Goal: Task Accomplishment & Management: Manage account settings

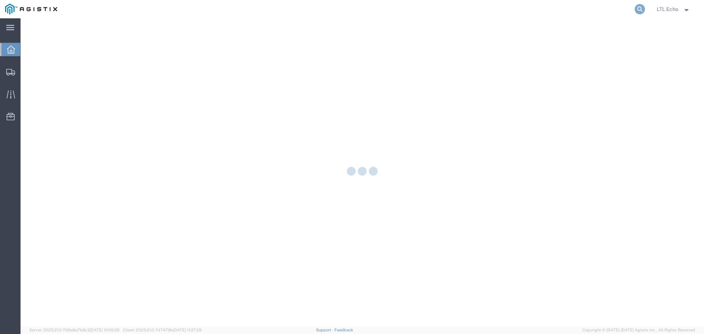
click at [639, 11] on icon at bounding box center [640, 9] width 10 height 10
click at [521, 7] on input "search" at bounding box center [523, 9] width 223 height 18
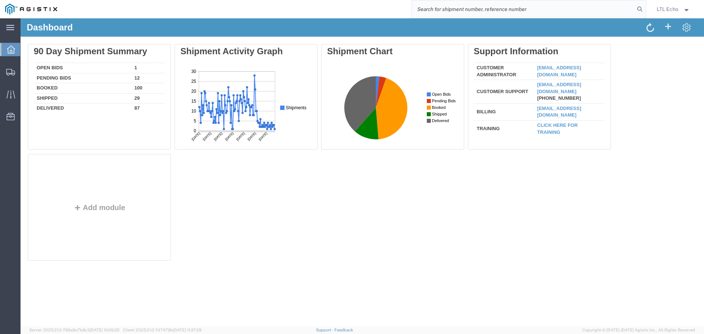
paste input "56978936"
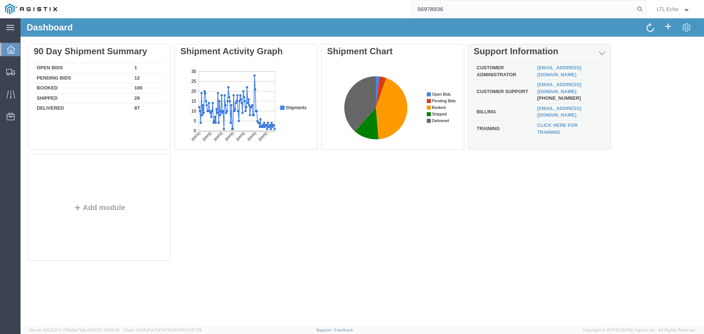
type input "56978936"
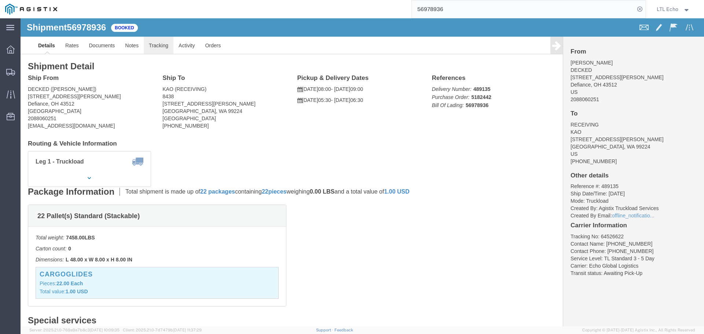
click link "Tracking"
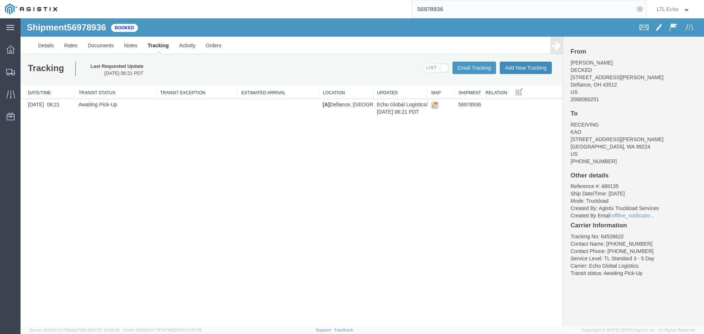
click at [512, 66] on button "Add New Tracking" at bounding box center [526, 68] width 52 height 12
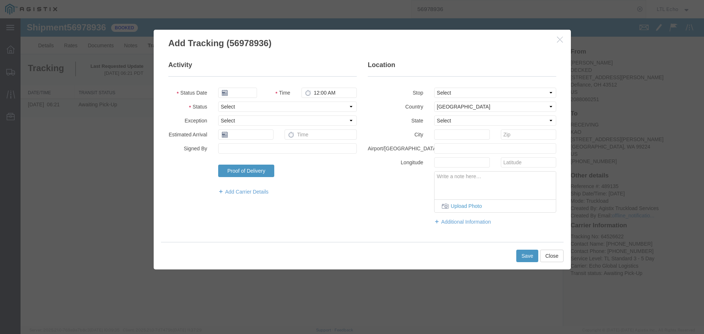
type input "[DATE]"
type input "1:00 PM"
click at [257, 106] on select "Select Arrival Notice Available Arrival Notice Imported Arrive at Delivery Loca…" at bounding box center [287, 107] width 139 height 10
select select "DELIVRED"
click at [257, 106] on select "Select Arrival Notice Available Arrival Notice Imported Arrive at Delivery Loca…" at bounding box center [287, 107] width 139 height 10
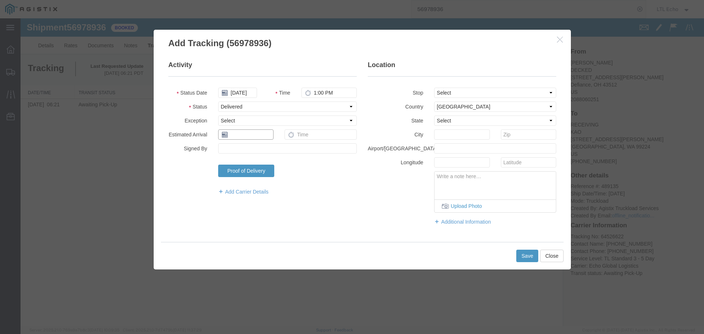
click at [244, 134] on input "text" at bounding box center [245, 134] width 55 height 10
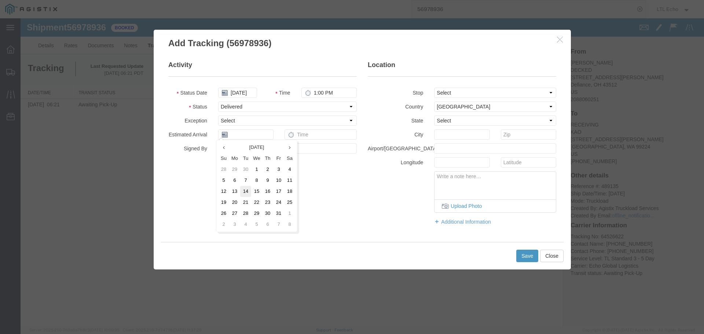
click at [248, 191] on td "14" at bounding box center [245, 191] width 11 height 11
type input "[DATE]"
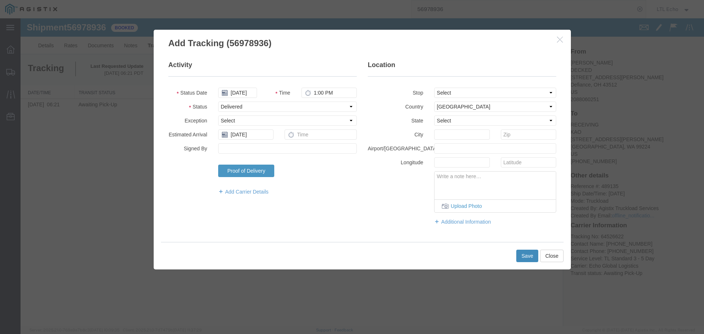
click at [523, 256] on button "Save" at bounding box center [527, 256] width 22 height 12
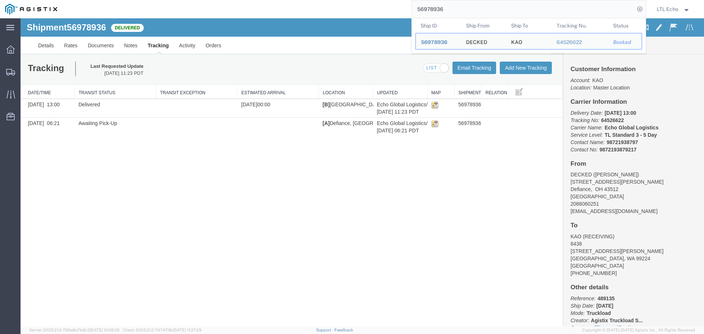
click at [426, 8] on input "56978936" at bounding box center [523, 9] width 223 height 18
paste input "64040"
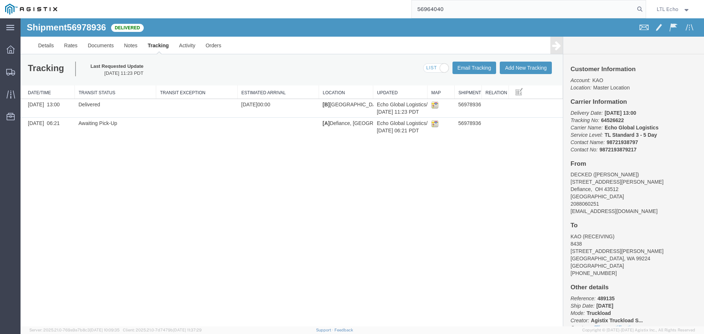
type input "56964040"
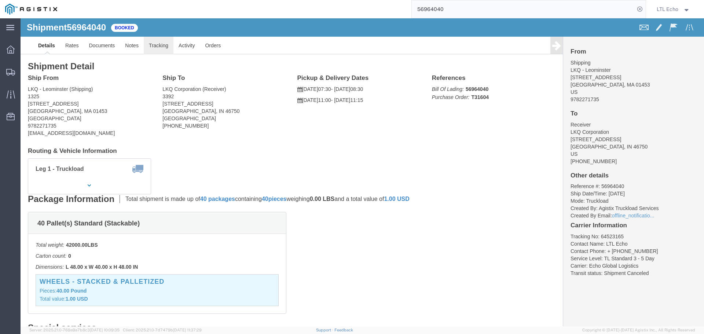
click link "Tracking"
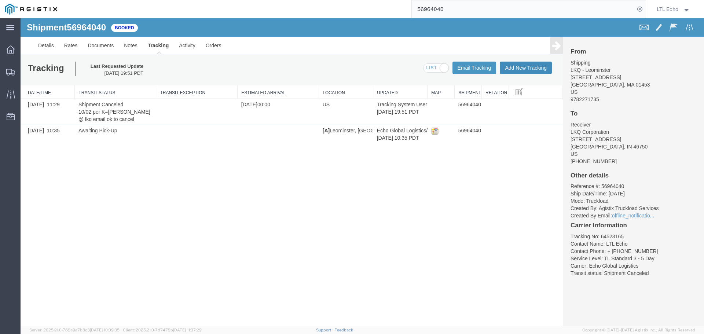
click at [511, 68] on button "Add New Tracking" at bounding box center [526, 68] width 52 height 12
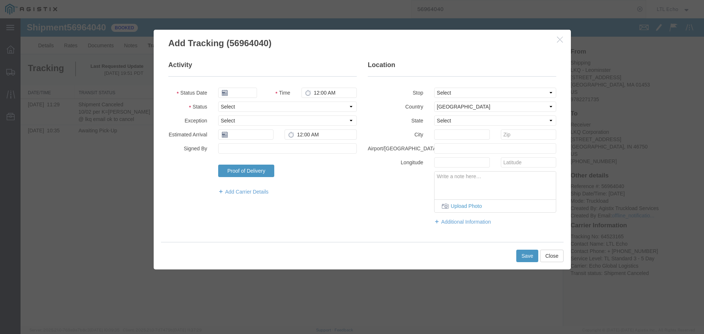
type input "[DATE]"
type input "1:00 PM"
click at [247, 106] on select "Select Arrival Notice Available Arrival Notice Imported Arrive at Delivery Loca…" at bounding box center [287, 107] width 139 height 10
select select "PICKEDUP"
click at [247, 106] on select "Select Arrival Notice Available Arrival Notice Imported Arrive at Delivery Loca…" at bounding box center [287, 107] width 139 height 10
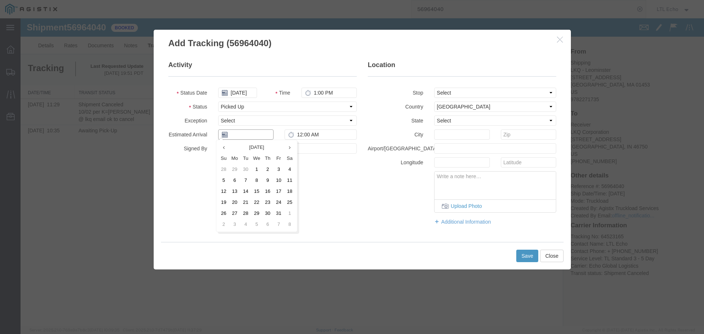
click at [235, 134] on input "text" at bounding box center [245, 134] width 55 height 10
click at [236, 192] on td "13" at bounding box center [234, 191] width 11 height 11
type input "[DATE]"
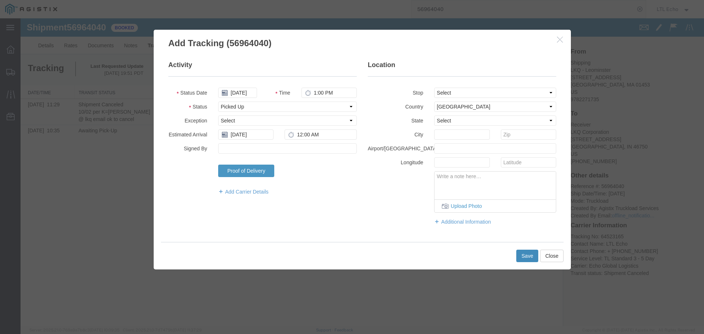
click at [529, 257] on button "Save" at bounding box center [527, 256] width 22 height 12
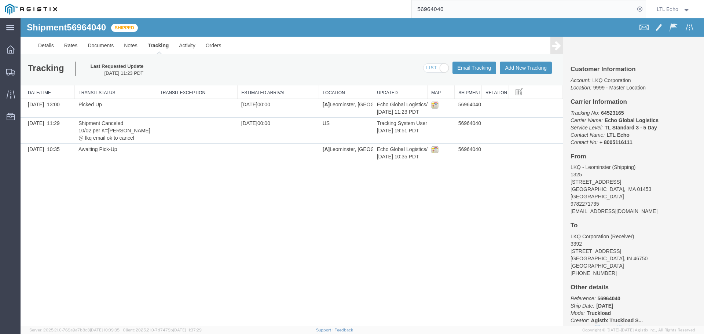
click at [432, 9] on input "56964040" at bounding box center [523, 9] width 223 height 18
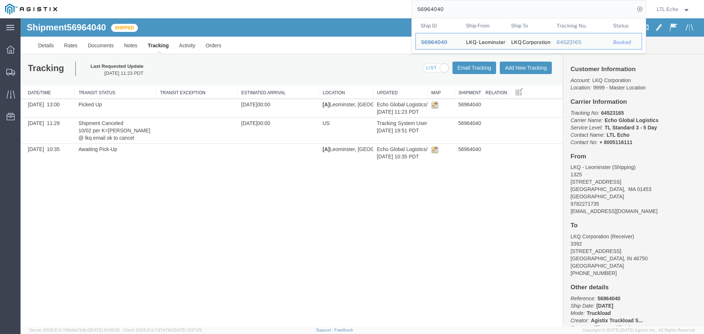
click at [432, 9] on input "56964040" at bounding box center [523, 9] width 223 height 18
paste input "7083306"
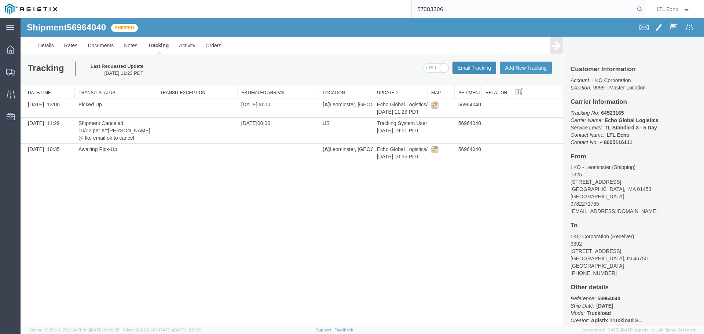
type input "57083306"
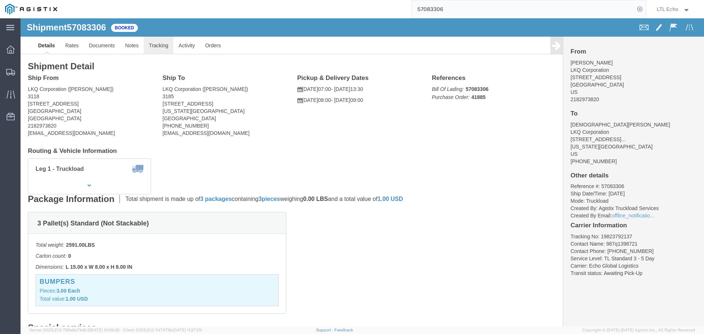
click link "Tracking"
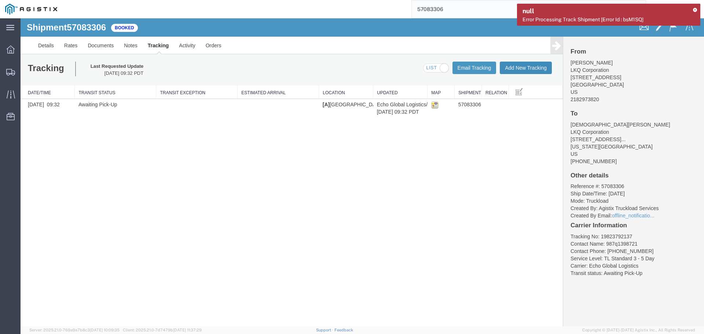
click at [511, 68] on button "Add New Tracking" at bounding box center [526, 68] width 52 height 12
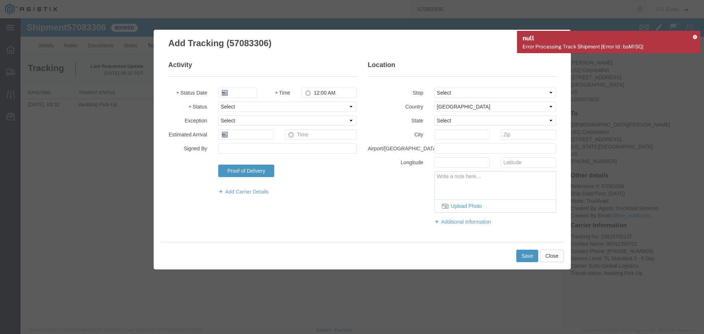
type input "[DATE]"
type input "1:00 PM"
click at [260, 109] on select "Select Arrival Notice Available Arrival Notice Imported Arrive at Delivery Loca…" at bounding box center [287, 107] width 139 height 10
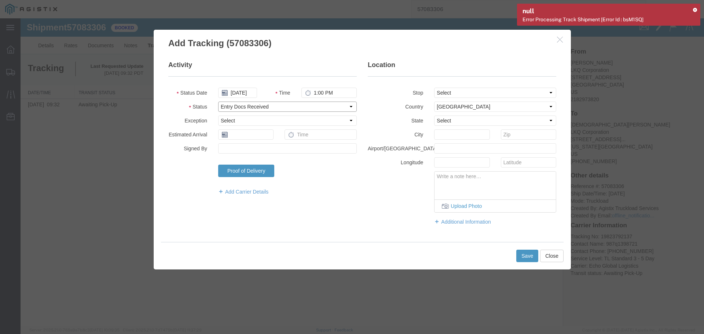
click at [260, 109] on select "Select Arrival Notice Available Arrival Notice Imported Arrive at Delivery Loca…" at bounding box center [287, 107] width 139 height 10
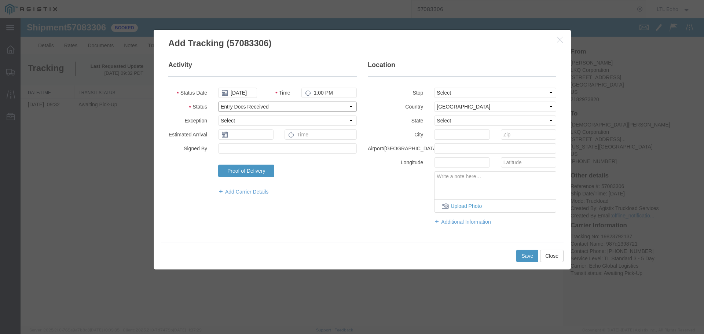
click at [260, 109] on select "Select Arrival Notice Available Arrival Notice Imported Arrive at Delivery Loca…" at bounding box center [287, 107] width 139 height 10
select select "DELIVRED"
click at [240, 136] on input "text" at bounding box center [245, 134] width 55 height 10
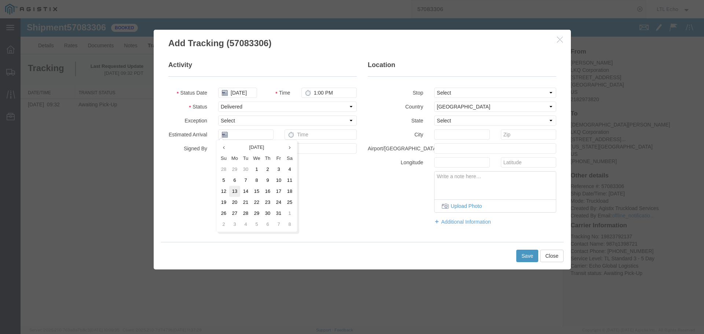
click at [237, 191] on td "13" at bounding box center [234, 191] width 11 height 11
type input "[DATE]"
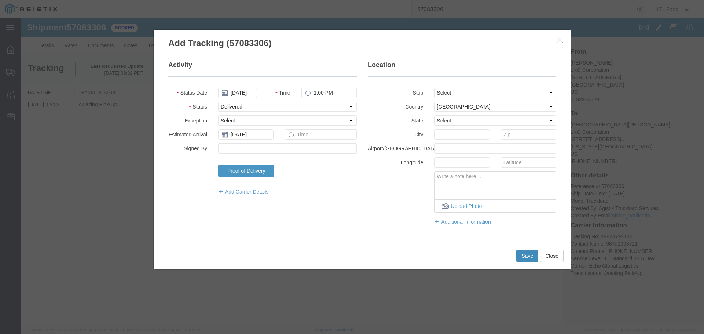
click at [530, 250] on button "Save" at bounding box center [527, 256] width 22 height 12
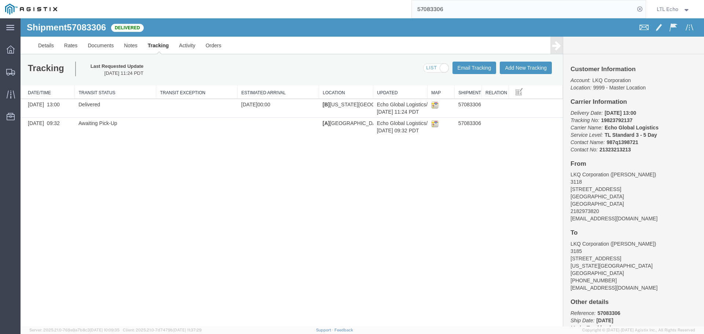
click at [426, 9] on input "57083306" at bounding box center [523, 9] width 223 height 18
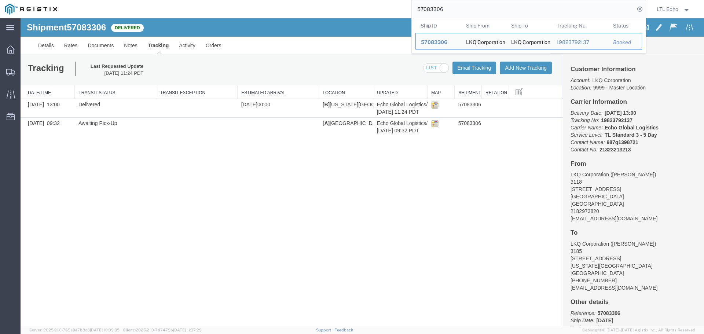
click at [426, 9] on input "57083306" at bounding box center [523, 9] width 223 height 18
paste input "52509"
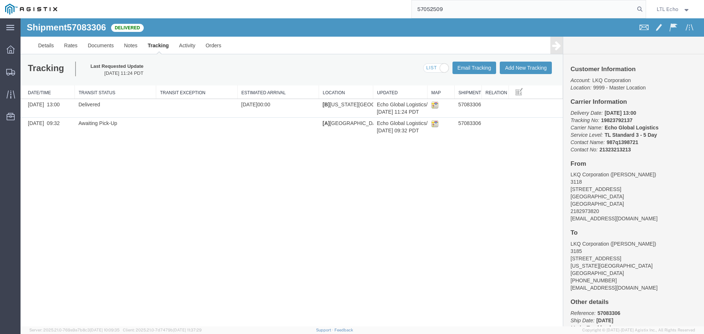
type input "57052509"
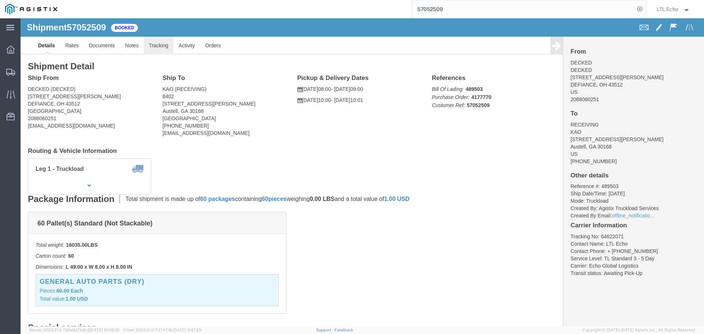
click link "Tracking"
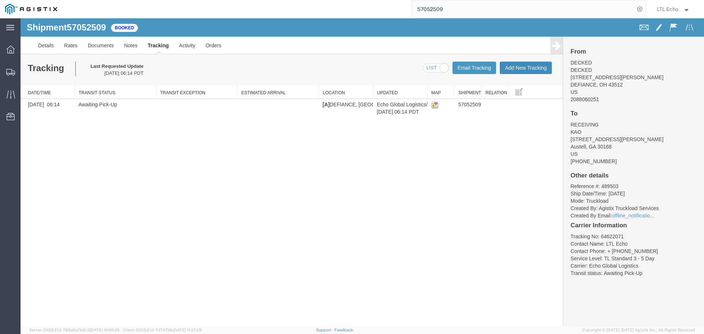
click at [523, 68] on button "Add New Tracking" at bounding box center [526, 68] width 52 height 12
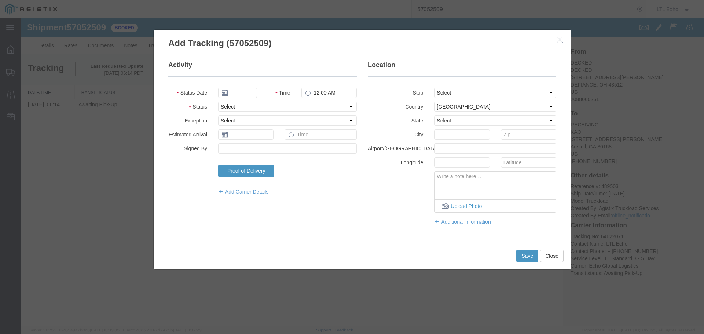
type input "[DATE]"
type input "1:00 PM"
click at [251, 108] on select "Select Arrival Notice Available Arrival Notice Imported Arrive at Delivery Loca…" at bounding box center [287, 107] width 139 height 10
select select "PICKEDUP"
click at [249, 109] on select "Select Arrival Notice Available Arrival Notice Imported Arrive at Delivery Loca…" at bounding box center [287, 107] width 139 height 10
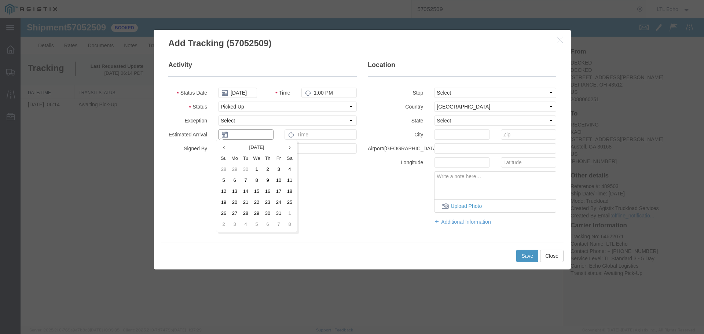
click at [235, 134] on input "text" at bounding box center [245, 134] width 55 height 10
click at [233, 194] on td "13" at bounding box center [234, 191] width 11 height 11
type input "[DATE]"
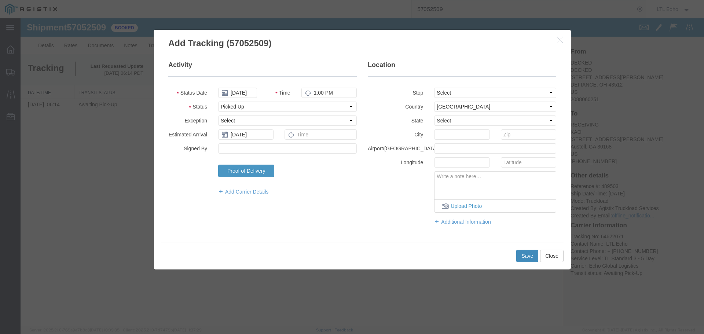
click at [525, 255] on button "Save" at bounding box center [527, 256] width 22 height 12
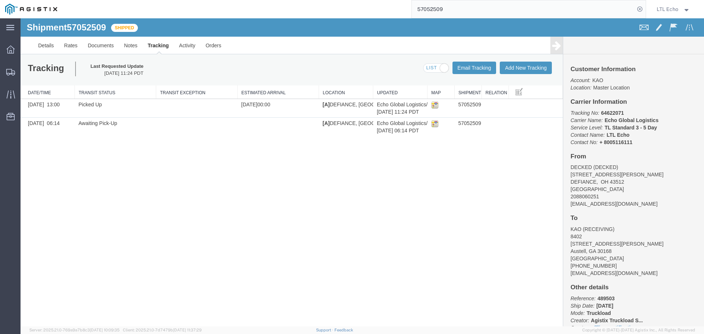
click at [433, 6] on input "57052509" at bounding box center [523, 9] width 223 height 18
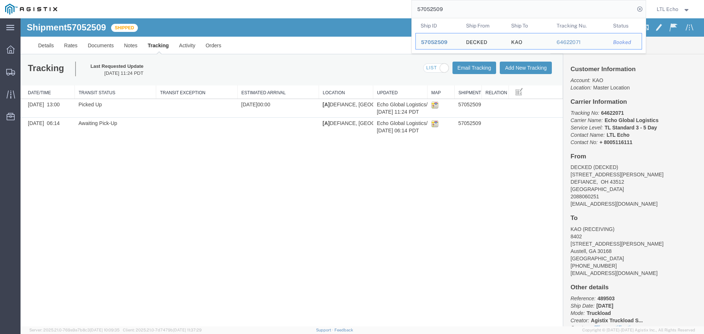
click at [433, 6] on input "57052509" at bounding box center [523, 9] width 223 height 18
paste input "173"
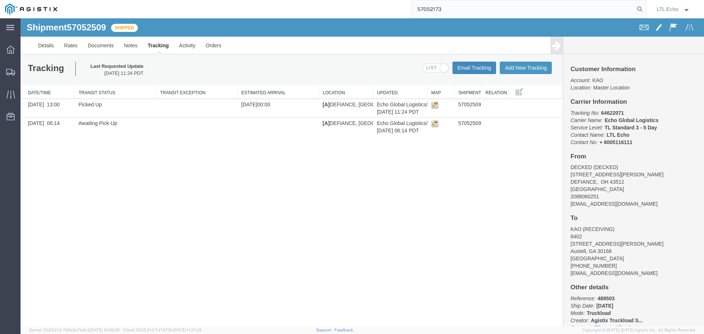
type input "57052173"
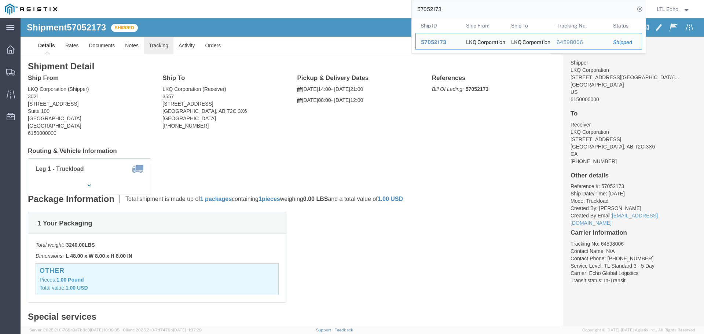
click link "Tracking"
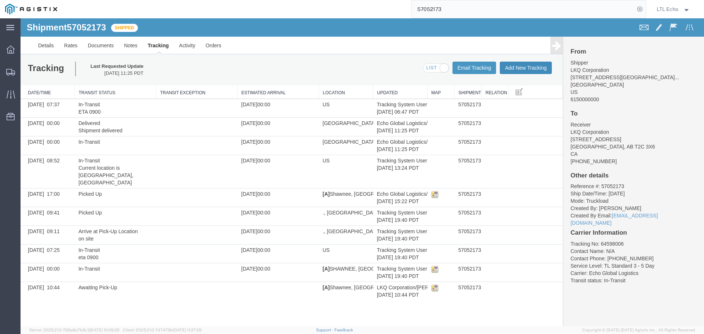
click at [528, 69] on button "Add New Tracking" at bounding box center [526, 68] width 52 height 12
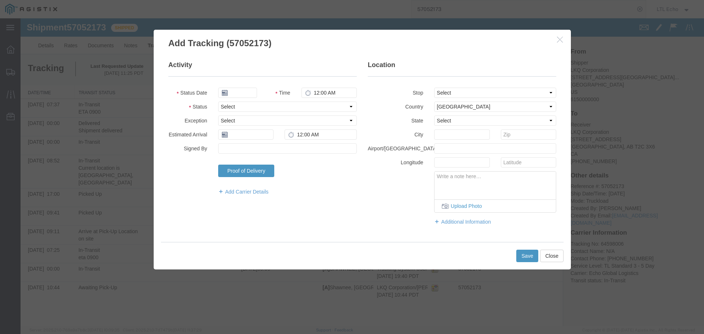
type input "[DATE]"
type input "1:00 PM"
click at [239, 107] on select "Select Arrival Notice Available Arrival Notice Imported Arrive at Delivery Loca…" at bounding box center [287, 107] width 139 height 10
select select "DELIVRED"
drag, startPoint x: 239, startPoint y: 107, endPoint x: 243, endPoint y: 135, distance: 27.8
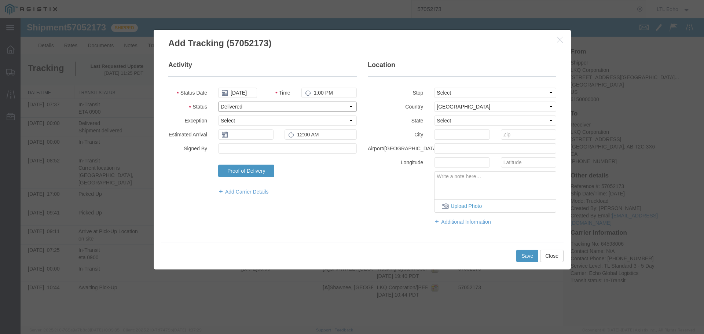
click at [242, 128] on fieldset "Activity Status Date [DATE] Time 1:00 PM Status Select Arrival Notice Available…" at bounding box center [262, 131] width 188 height 142
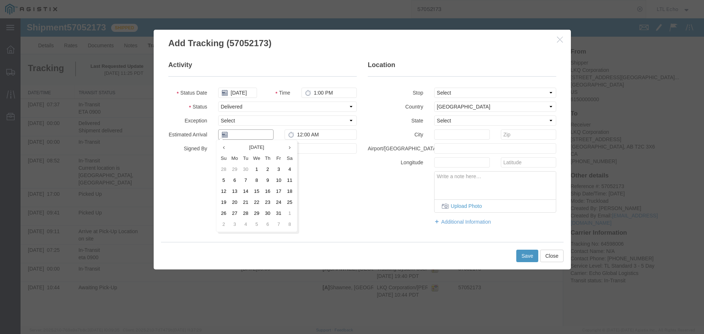
click at [243, 135] on input "text" at bounding box center [245, 134] width 55 height 10
click at [247, 189] on td "14" at bounding box center [245, 191] width 11 height 11
type input "[DATE]"
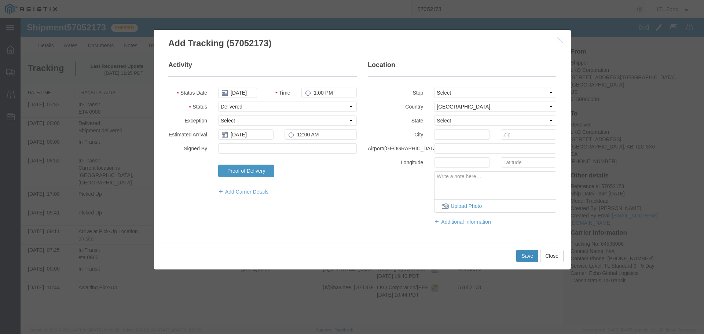
click at [528, 258] on button "Save" at bounding box center [527, 256] width 22 height 12
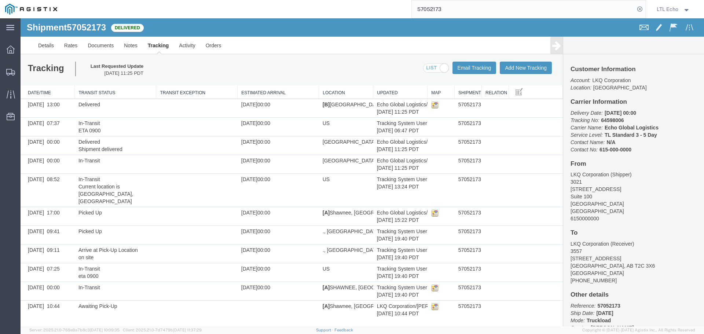
click at [431, 5] on input "57052173" at bounding box center [523, 9] width 223 height 18
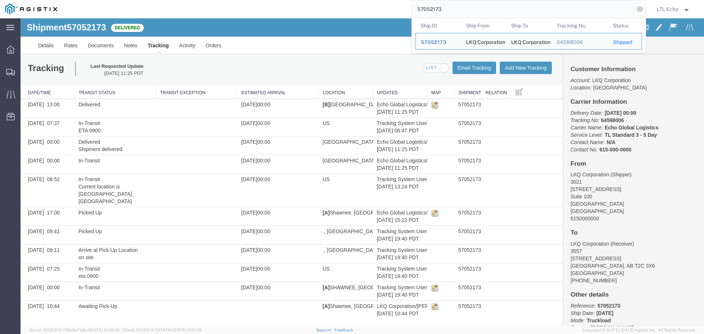
click at [431, 5] on input "57052173" at bounding box center [523, 9] width 223 height 18
paste input "4896"
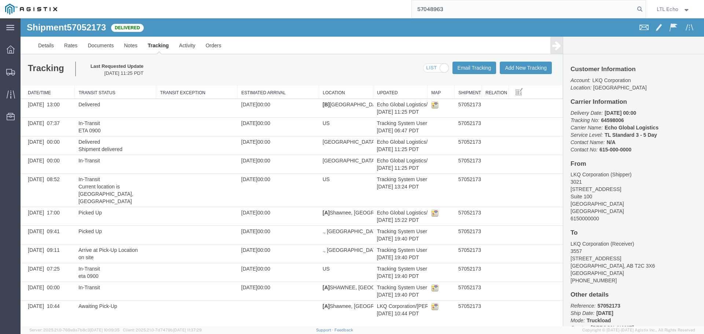
type input "57048963"
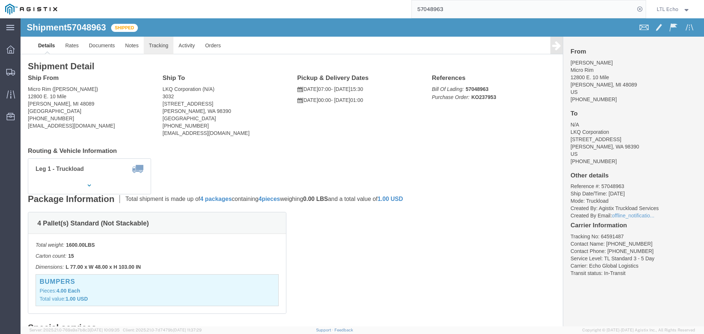
click link "Tracking"
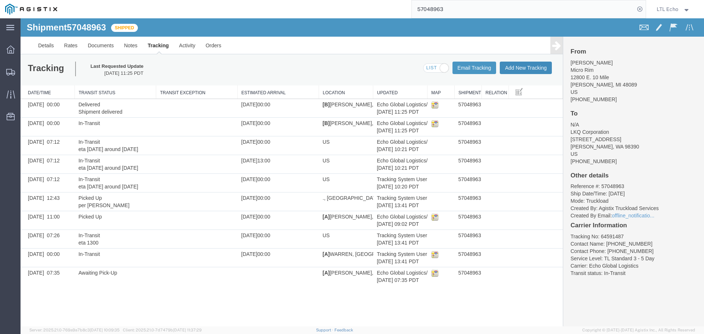
click at [536, 70] on button "Add New Tracking" at bounding box center [526, 68] width 52 height 12
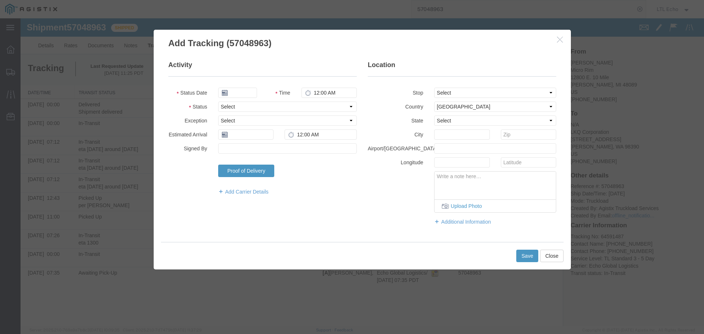
type input "[DATE]"
type input "1:00 PM"
click at [556, 256] on button "Close" at bounding box center [551, 256] width 23 height 12
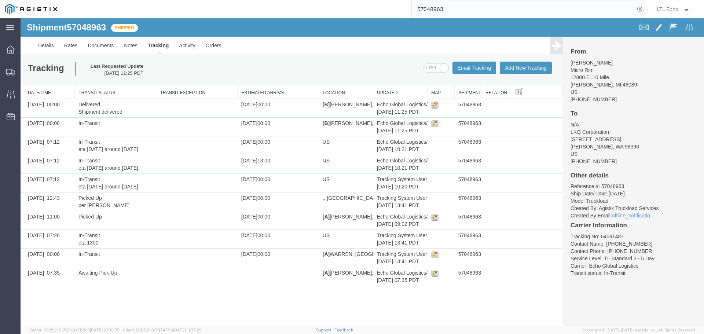
click at [154, 46] on link "Tracking" at bounding box center [159, 46] width 32 height 18
click at [523, 69] on button "Add New Tracking" at bounding box center [526, 68] width 52 height 12
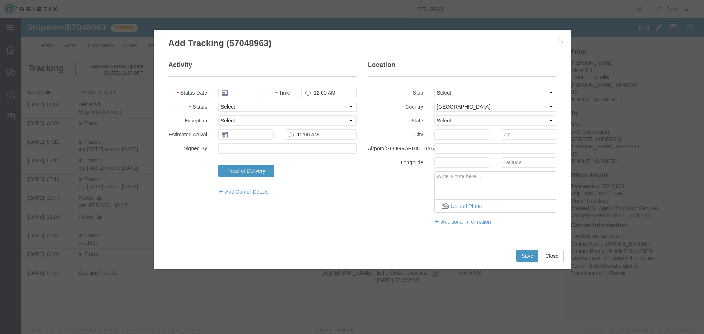
type input "[DATE]"
type input "1:00 PM"
click at [258, 107] on select "Select Arrival Notice Available Arrival Notice Imported Arrive at Delivery Loca…" at bounding box center [287, 107] width 139 height 10
select select "DELIVRED"
click at [258, 107] on select "Select Arrival Notice Available Arrival Notice Imported Arrive at Delivery Loca…" at bounding box center [287, 107] width 139 height 10
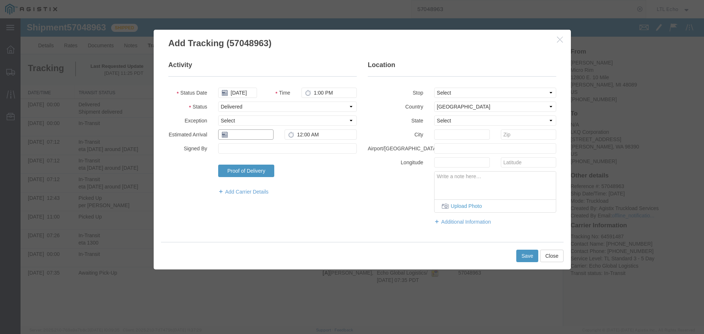
click at [238, 138] on input "text" at bounding box center [245, 134] width 55 height 10
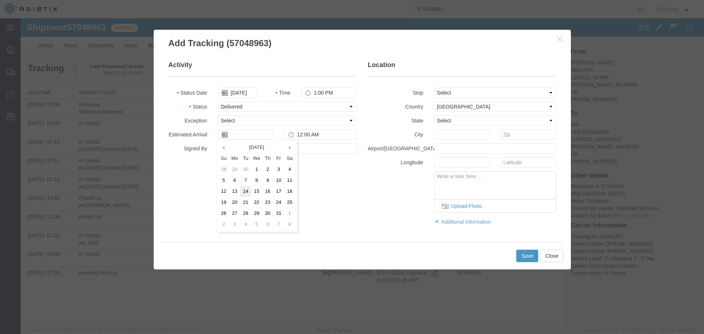
click at [245, 196] on td "14" at bounding box center [245, 191] width 11 height 11
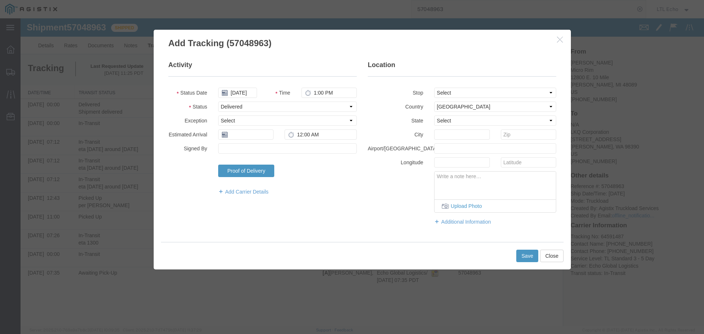
type input "[DATE]"
click at [525, 254] on button "Save" at bounding box center [527, 256] width 22 height 12
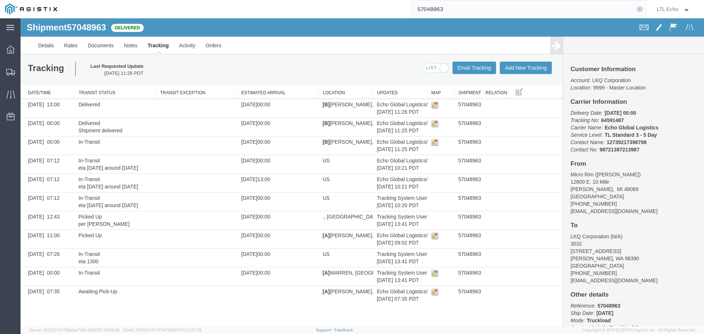
click at [440, 8] on input "57048963" at bounding box center [523, 9] width 223 height 18
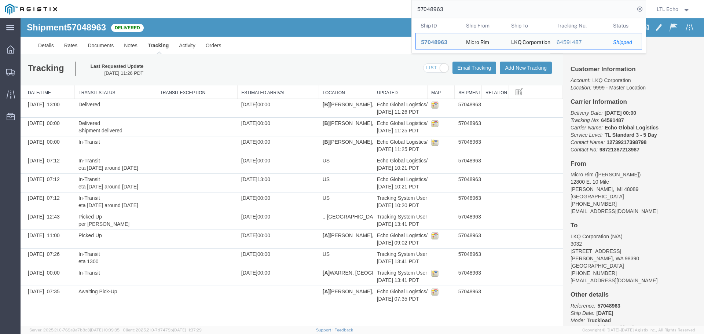
click at [440, 8] on input "57048963" at bounding box center [523, 9] width 223 height 18
paste input "68502"
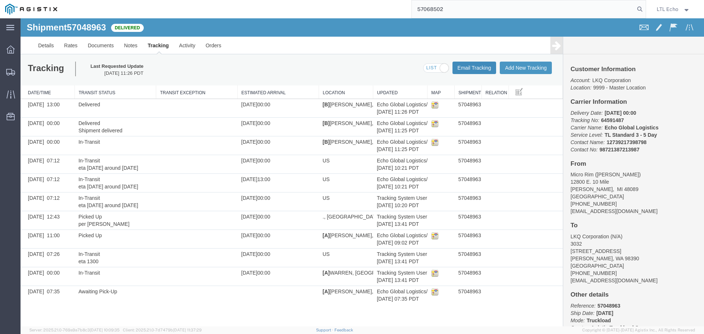
type input "57068502"
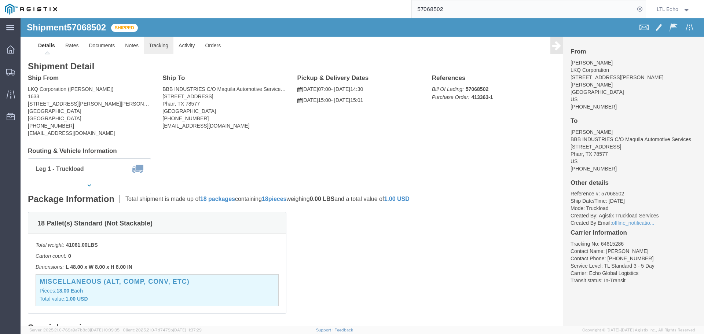
click link "Tracking"
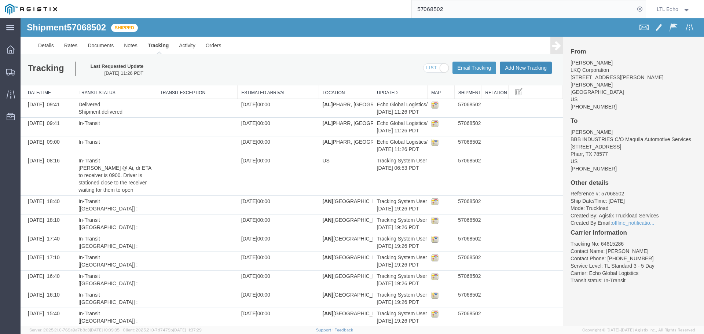
click at [520, 64] on button "Add New Tracking" at bounding box center [526, 68] width 52 height 12
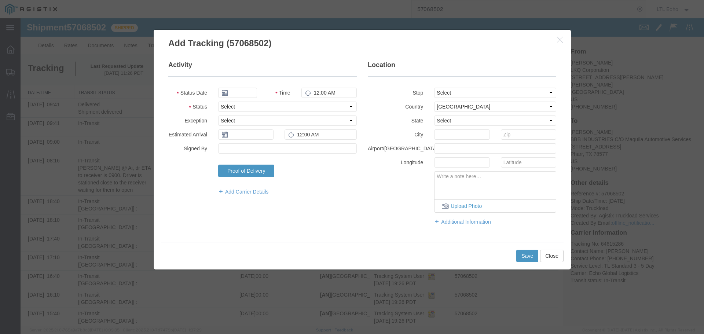
type input "[DATE]"
type input "1:00 PM"
click at [231, 107] on select "Select Arrival Notice Available Arrival Notice Imported Arrive at Delivery Loca…" at bounding box center [287, 107] width 139 height 10
select select "DELIVRED"
click at [231, 107] on select "Select Arrival Notice Available Arrival Notice Imported Arrive at Delivery Loca…" at bounding box center [287, 107] width 139 height 10
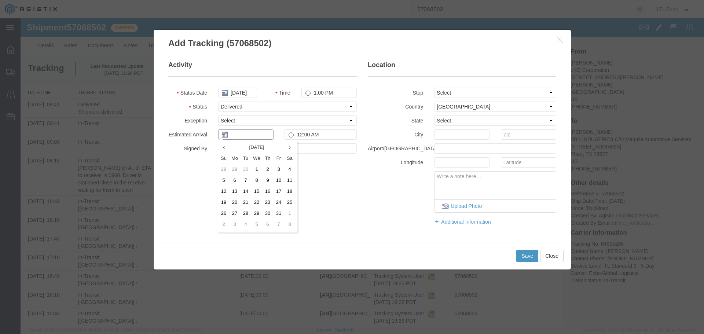
click at [228, 135] on input "text" at bounding box center [245, 134] width 55 height 10
click at [246, 191] on td "14" at bounding box center [245, 191] width 11 height 11
type input "[DATE]"
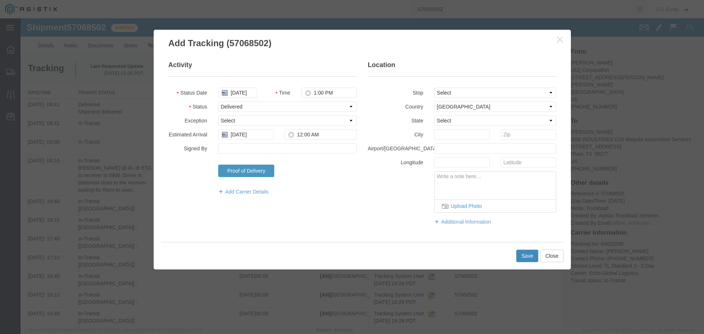
click at [529, 257] on button "Save" at bounding box center [527, 256] width 22 height 12
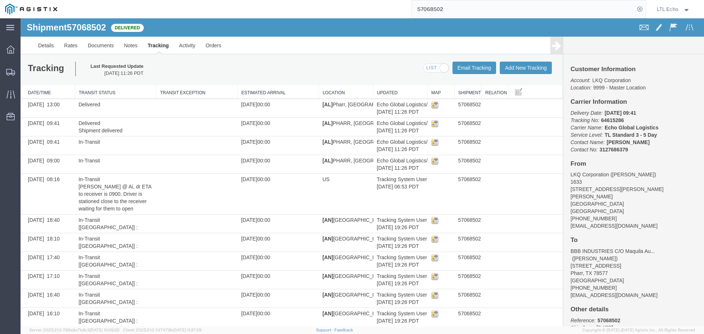
click at [426, 8] on input "57068502" at bounding box center [523, 9] width 223 height 18
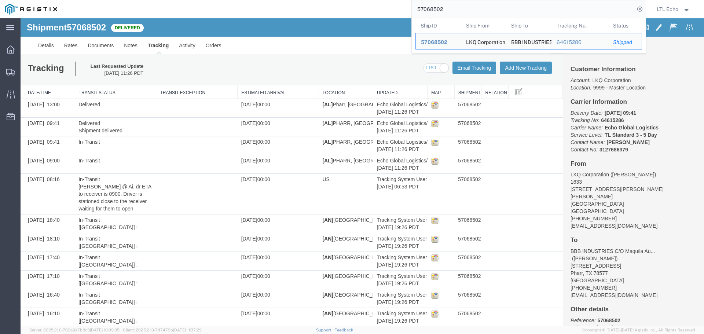
click at [426, 8] on input "57068502" at bounding box center [523, 9] width 223 height 18
paste input "51836"
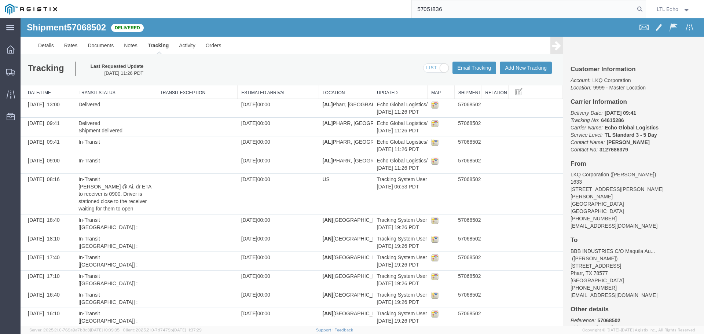
type input "57051836"
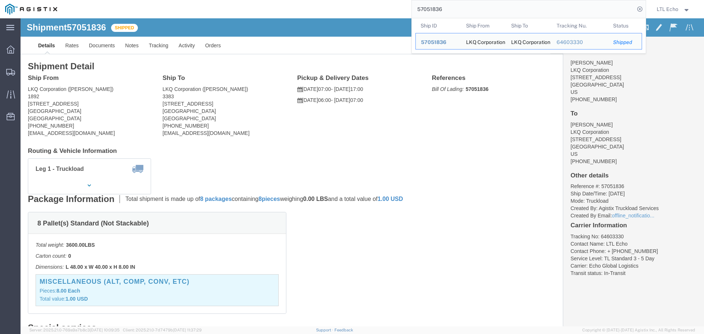
click div "Leg 1 - Truckload Vehicle 1: Standard Dry Van (53 Feet) Number of trucks: 1"
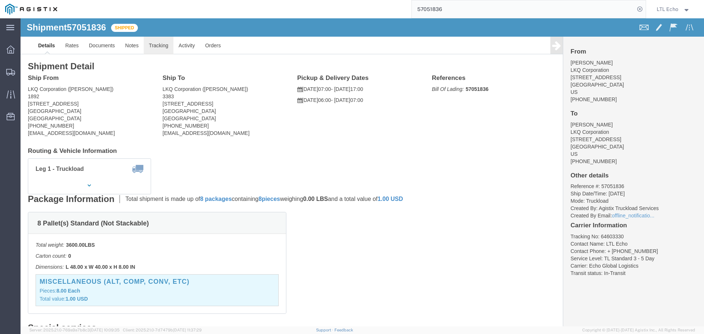
click link "Tracking"
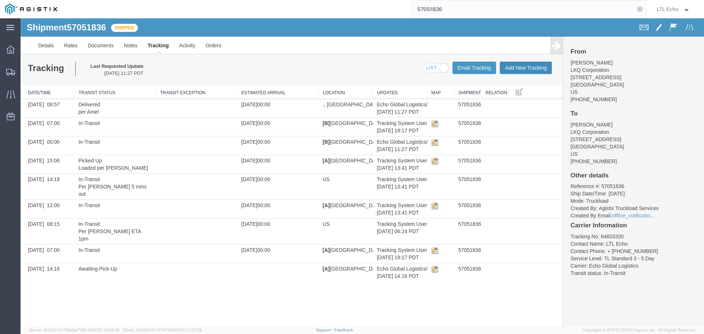
click at [531, 63] on button "Add New Tracking" at bounding box center [526, 68] width 52 height 12
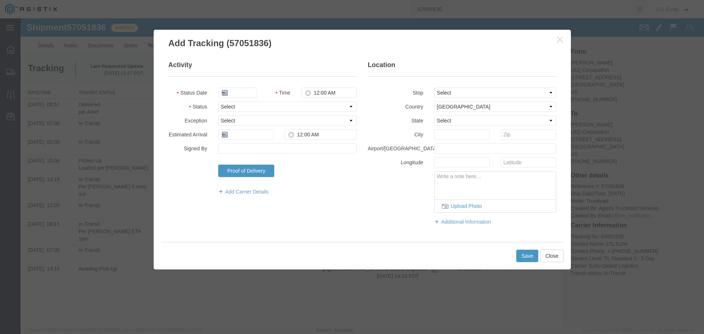
type input "[DATE]"
type input "1:00 PM"
click at [239, 106] on select "Select Arrival Notice Available Arrival Notice Imported Arrive at Delivery Loca…" at bounding box center [287, 107] width 139 height 10
select select "DELIVRED"
click at [239, 106] on select "Select Arrival Notice Available Arrival Notice Imported Arrive at Delivery Loca…" at bounding box center [287, 107] width 139 height 10
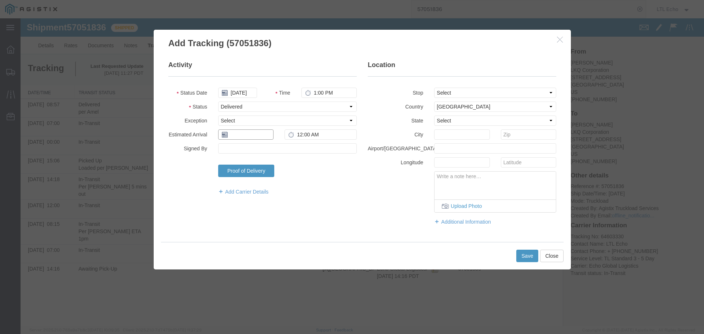
click at [248, 133] on input "text" at bounding box center [245, 134] width 55 height 10
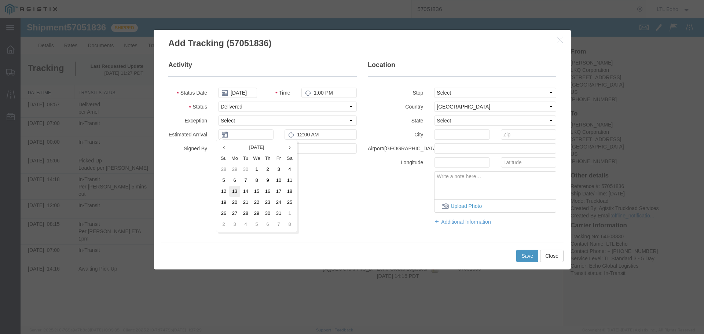
click at [231, 191] on td "13" at bounding box center [234, 191] width 11 height 11
type input "[DATE]"
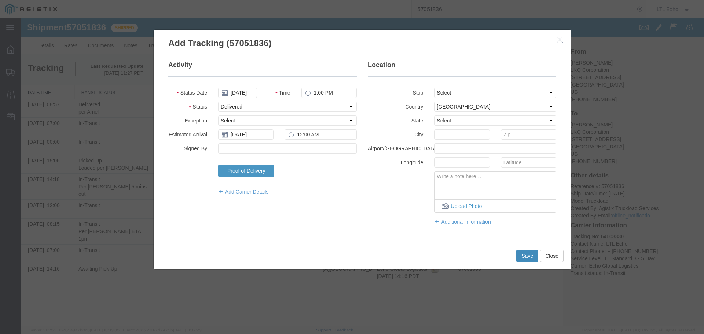
click at [527, 257] on button "Save" at bounding box center [527, 256] width 22 height 12
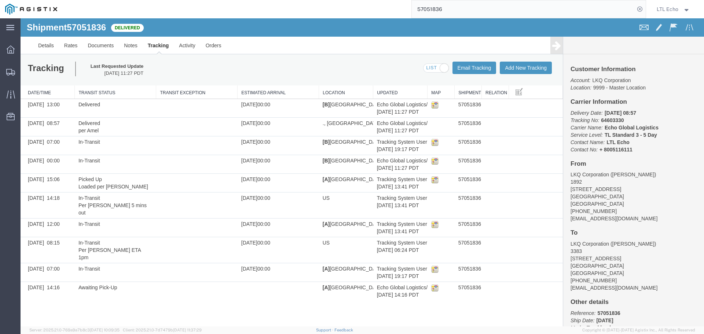
click at [425, 8] on input "57051836" at bounding box center [523, 9] width 223 height 18
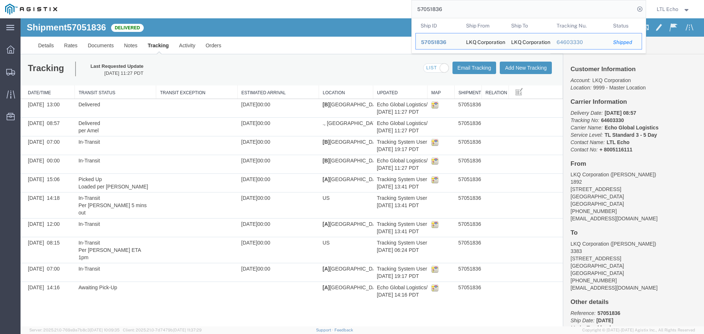
click at [425, 8] on input "57051836" at bounding box center [523, 9] width 223 height 18
paste input "38730"
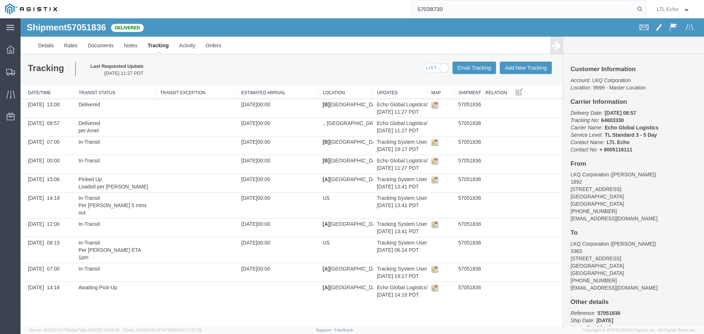
type input "57038730"
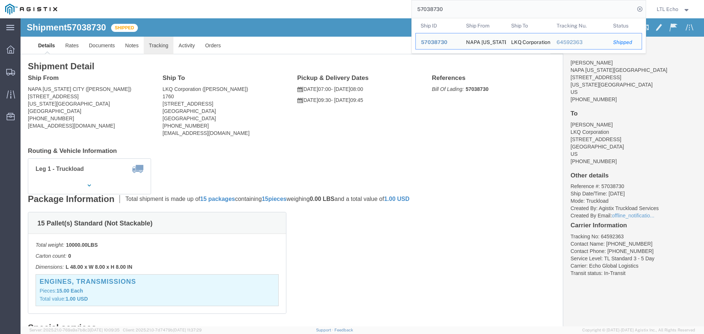
click link "Tracking"
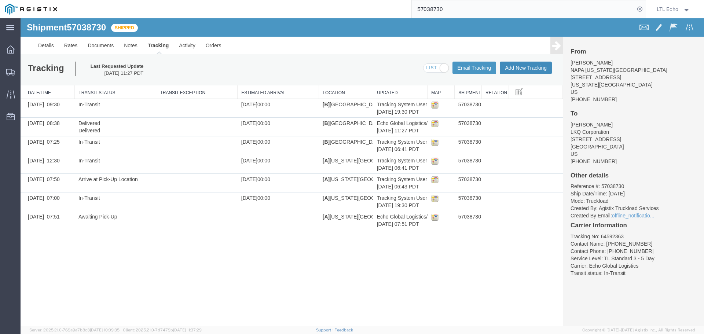
click at [532, 70] on button "Add New Tracking" at bounding box center [526, 68] width 52 height 12
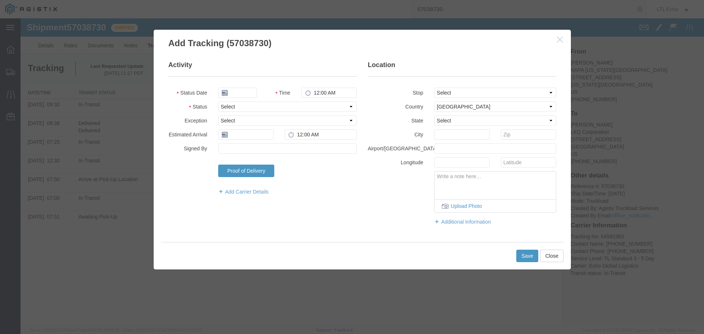
type input "[DATE]"
type input "1:00 PM"
click at [261, 104] on select "Select Arrival Notice Available Arrival Notice Imported Arrive at Delivery Loca…" at bounding box center [287, 107] width 139 height 10
select select "DELIVRED"
click at [261, 104] on select "Select Arrival Notice Available Arrival Notice Imported Arrive at Delivery Loca…" at bounding box center [287, 107] width 139 height 10
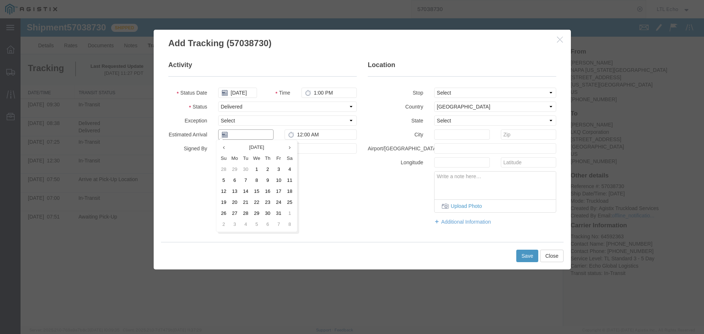
click at [248, 135] on input "text" at bounding box center [245, 134] width 55 height 10
click at [235, 190] on td "13" at bounding box center [234, 191] width 11 height 11
type input "[DATE]"
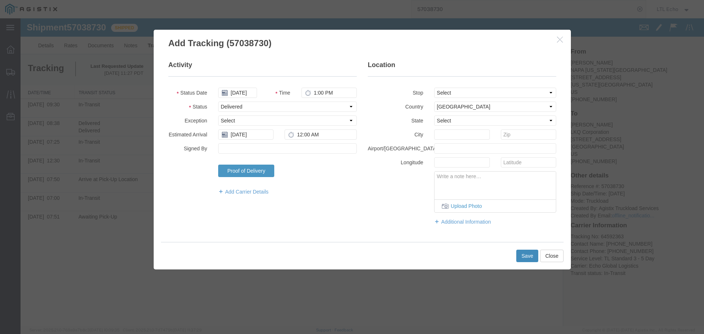
click at [525, 257] on button "Save" at bounding box center [527, 256] width 22 height 12
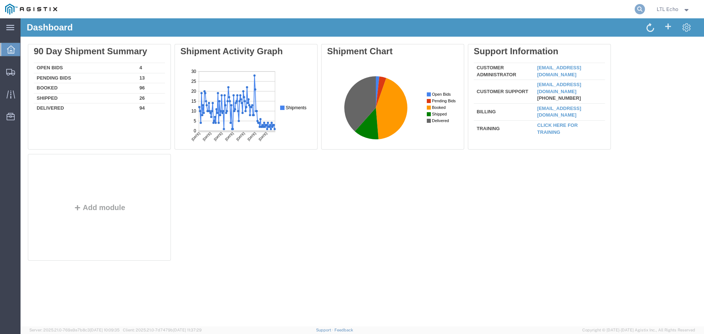
click at [640, 6] on icon at bounding box center [640, 9] width 10 height 10
paste input "57108675"
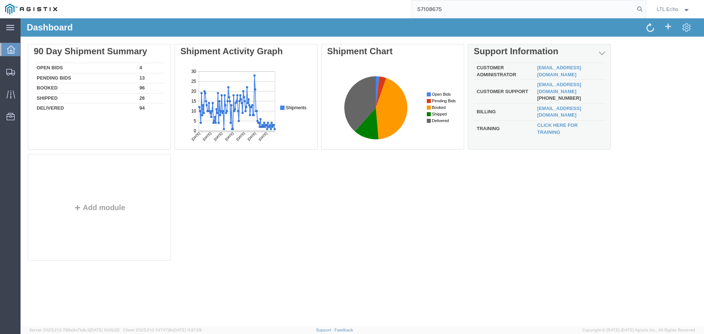
type input "57108675"
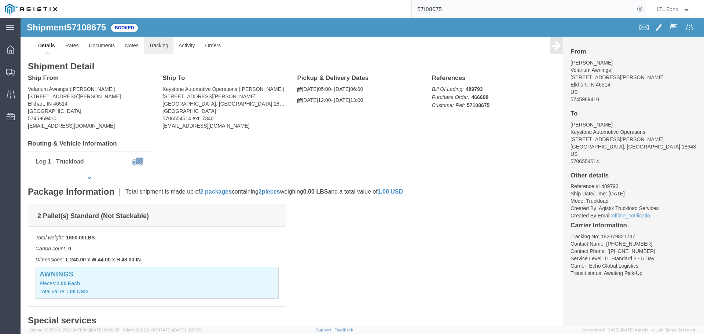
click link "Tracking"
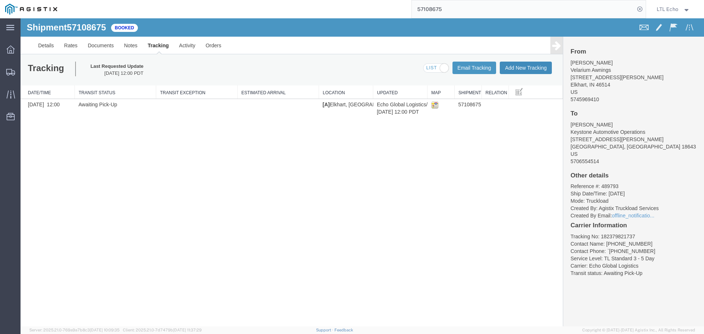
click at [527, 70] on button "Add New Tracking" at bounding box center [526, 68] width 52 height 12
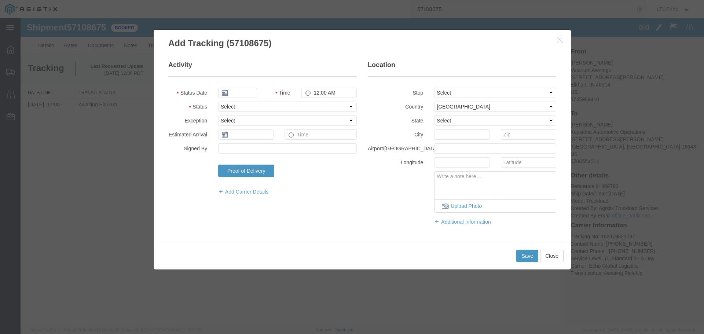
type input "[DATE]"
type input "1:00 PM"
click at [274, 101] on fieldset "Activity Status Date [DATE] Time 1:00 PM Status Select Arrival Notice Available…" at bounding box center [262, 131] width 188 height 142
click at [275, 110] on select "Select Arrival Notice Available Arrival Notice Imported Arrive at Delivery Loca…" at bounding box center [287, 107] width 139 height 10
select select "PICKEDUP"
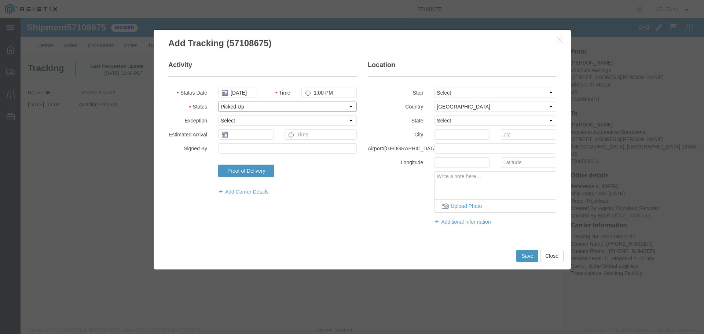
click at [271, 108] on select "Select Arrival Notice Available Arrival Notice Imported Arrive at Delivery Loca…" at bounding box center [287, 107] width 139 height 10
click at [260, 134] on input "text" at bounding box center [245, 134] width 55 height 10
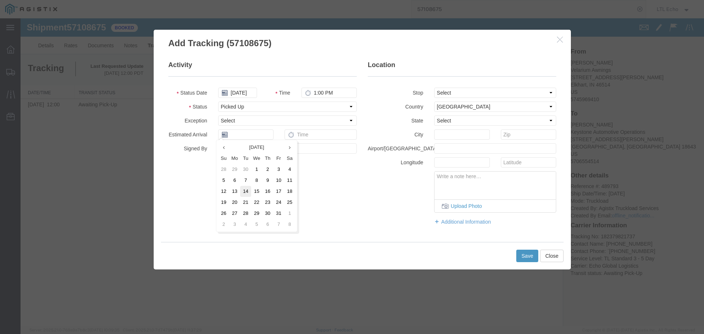
click at [246, 193] on td "14" at bounding box center [245, 191] width 11 height 11
type input "[DATE]"
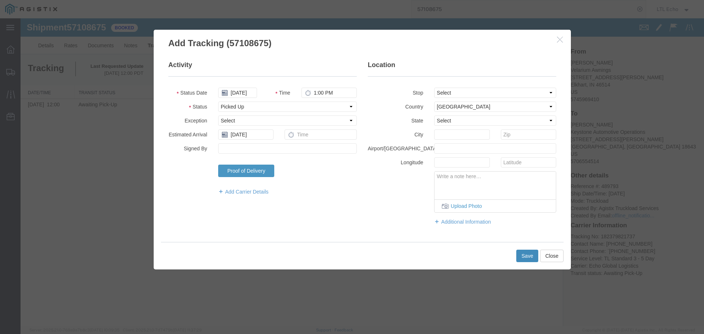
click at [523, 260] on button "Save" at bounding box center [527, 256] width 22 height 12
